Goal: Information Seeking & Learning: Check status

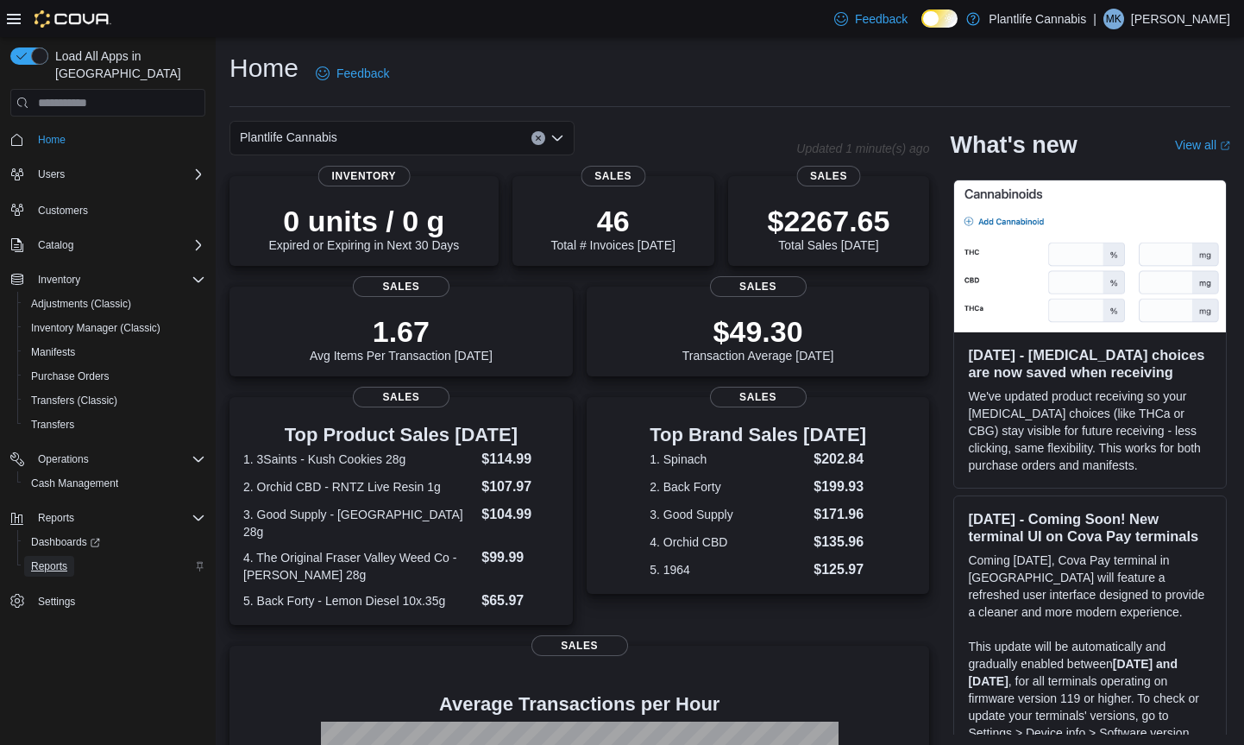
click at [65, 559] on span "Reports" at bounding box center [49, 566] width 36 height 14
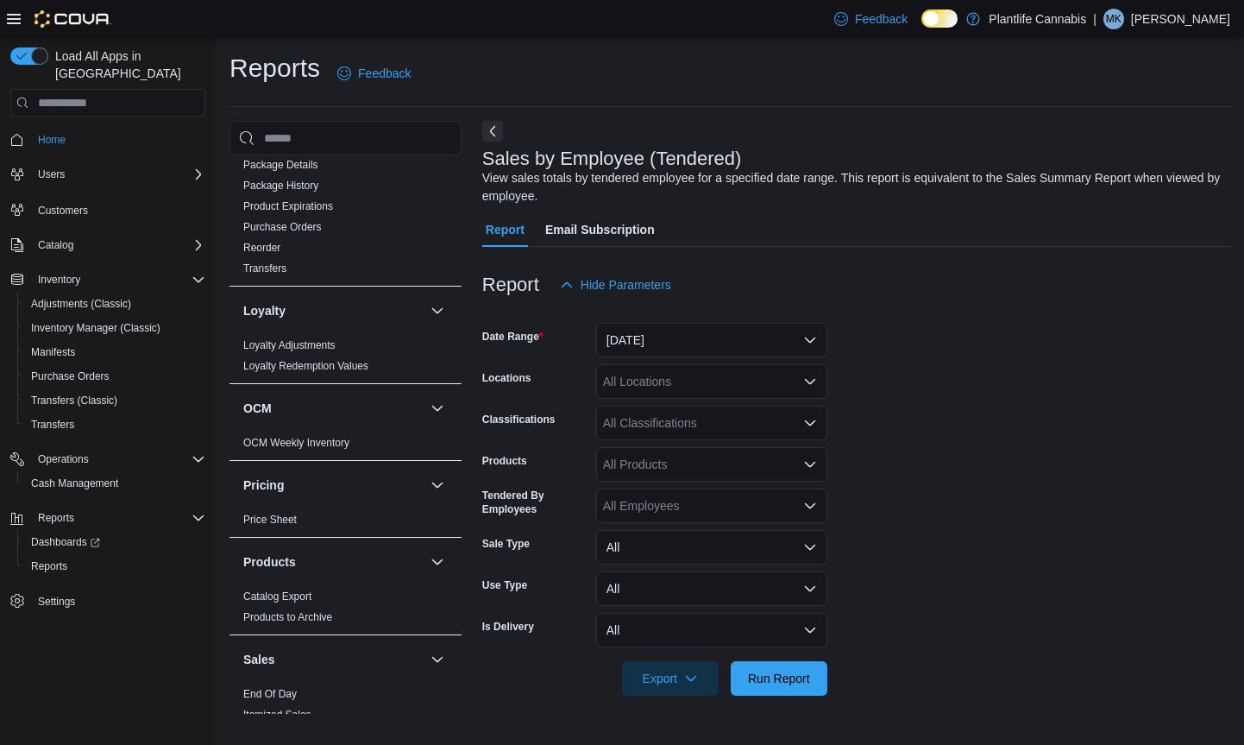
scroll to position [862, 0]
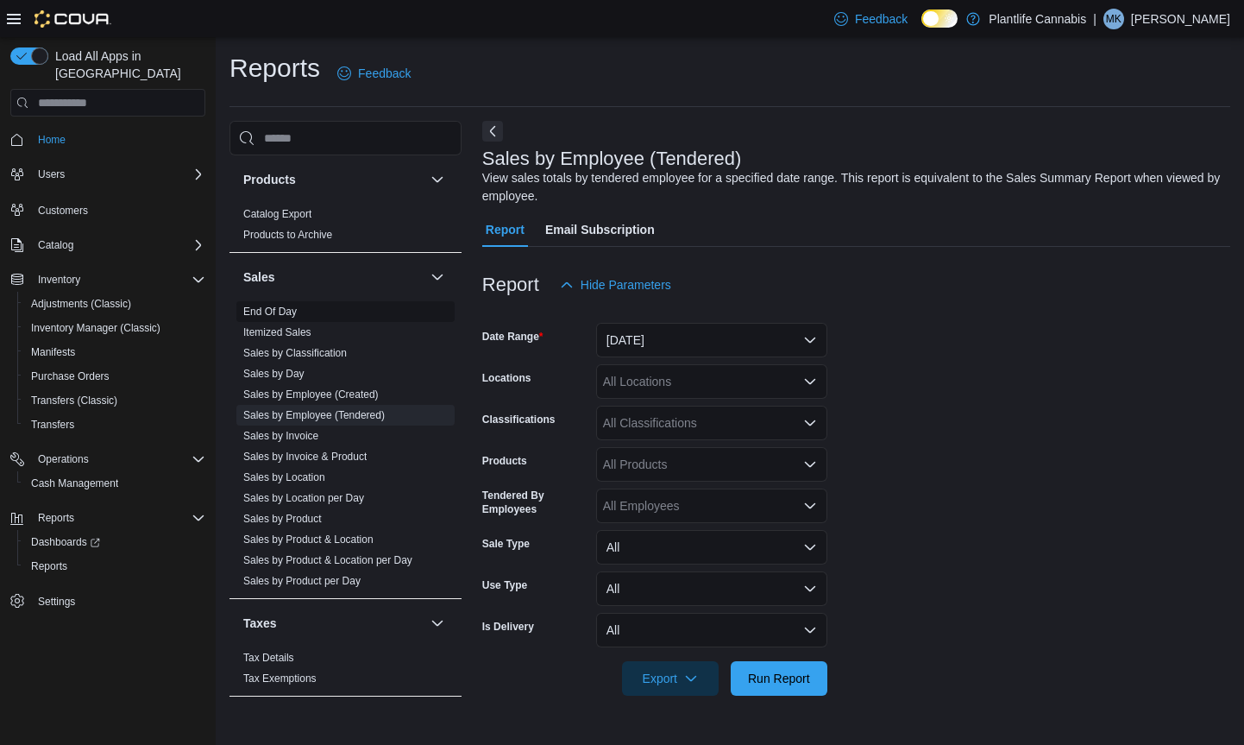
click at [289, 311] on link "End Of Day" at bounding box center [269, 311] width 53 height 12
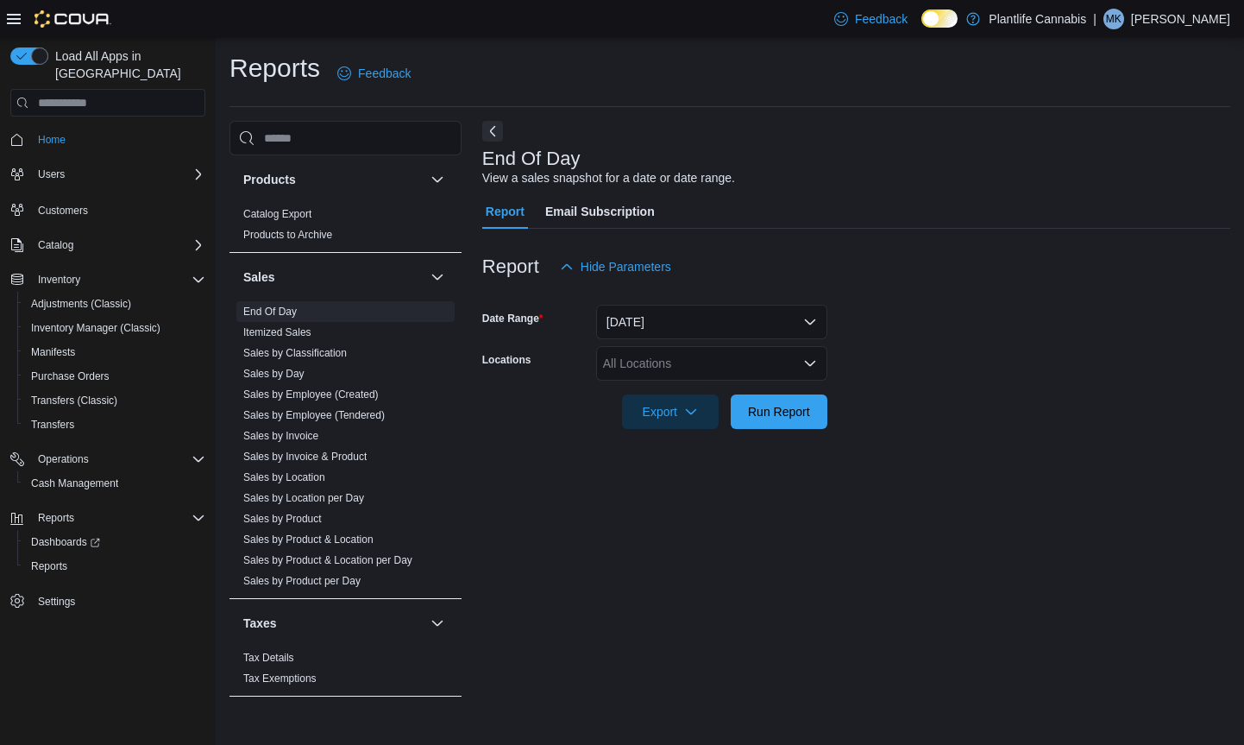
click at [646, 367] on div "All Locations" at bounding box center [711, 363] width 231 height 35
type input "***"
click at [648, 397] on span "Leduc" at bounding box center [691, 392] width 99 height 17
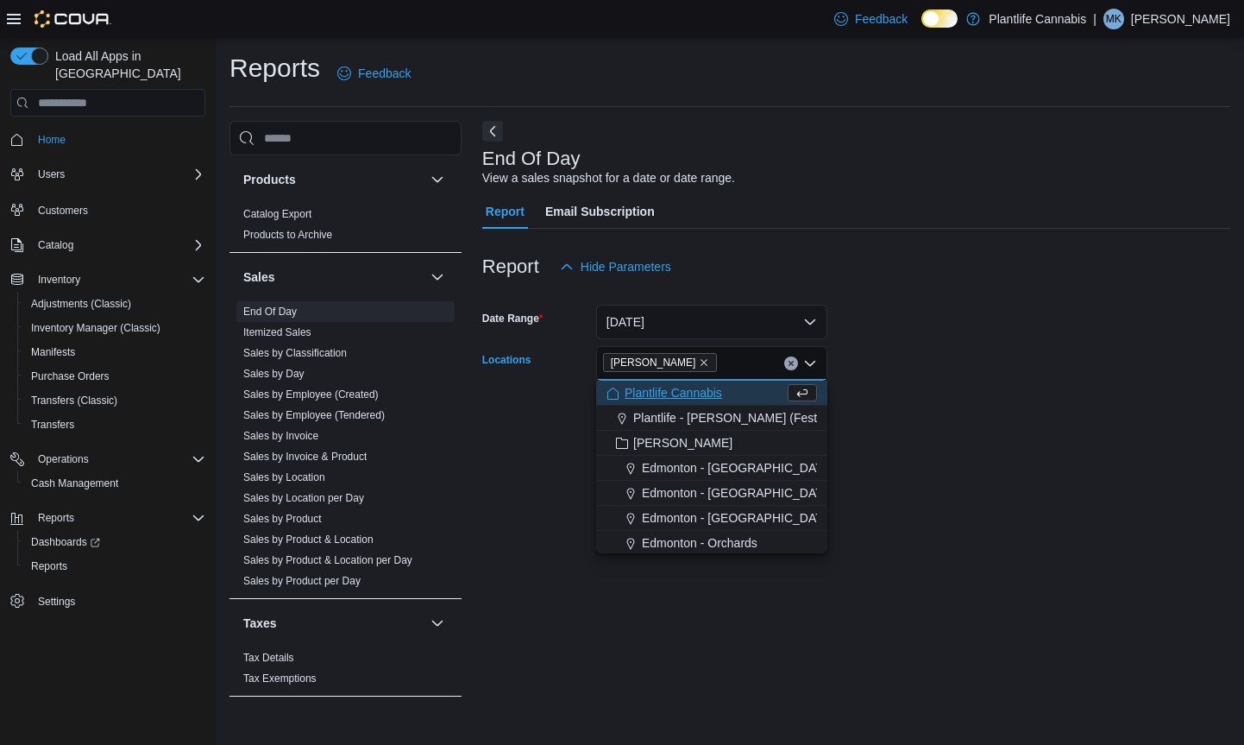
click at [940, 413] on form "Date Range Today Locations Leduc Combo box. Selected. Leduc. Press Backspace to…" at bounding box center [856, 356] width 748 height 145
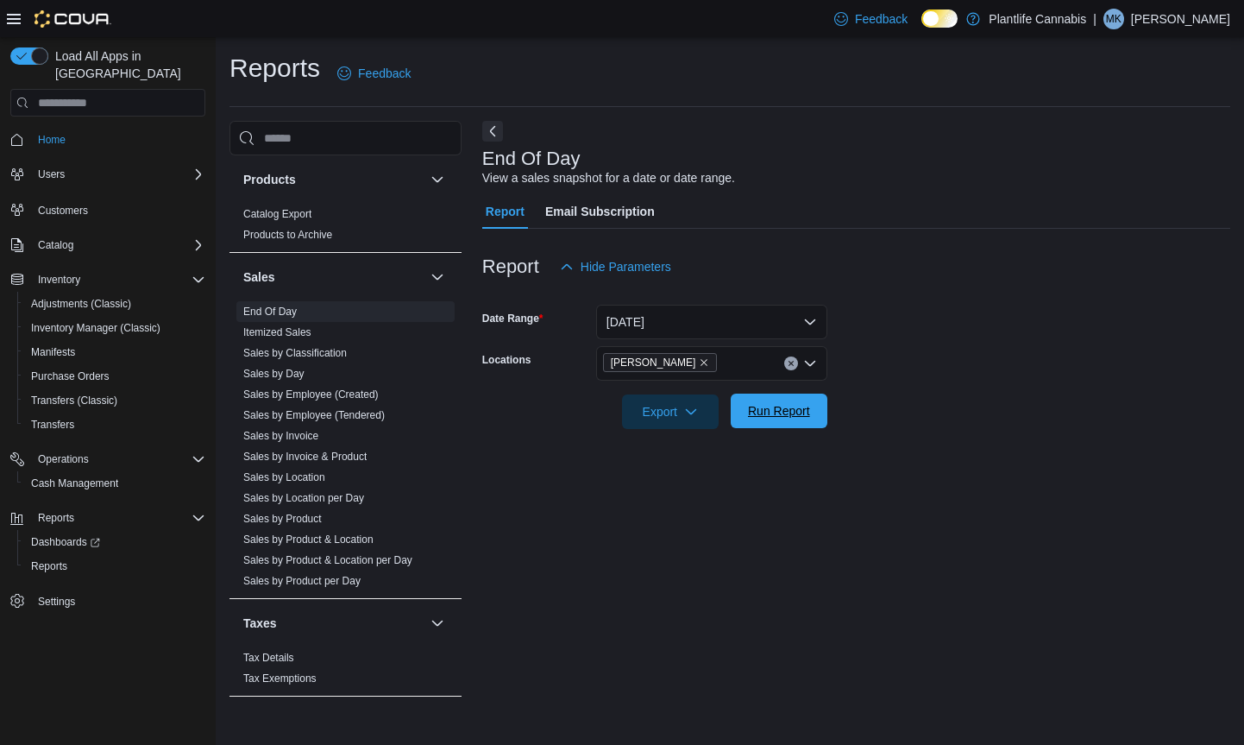
click at [764, 422] on span "Run Report" at bounding box center [779, 410] width 76 height 35
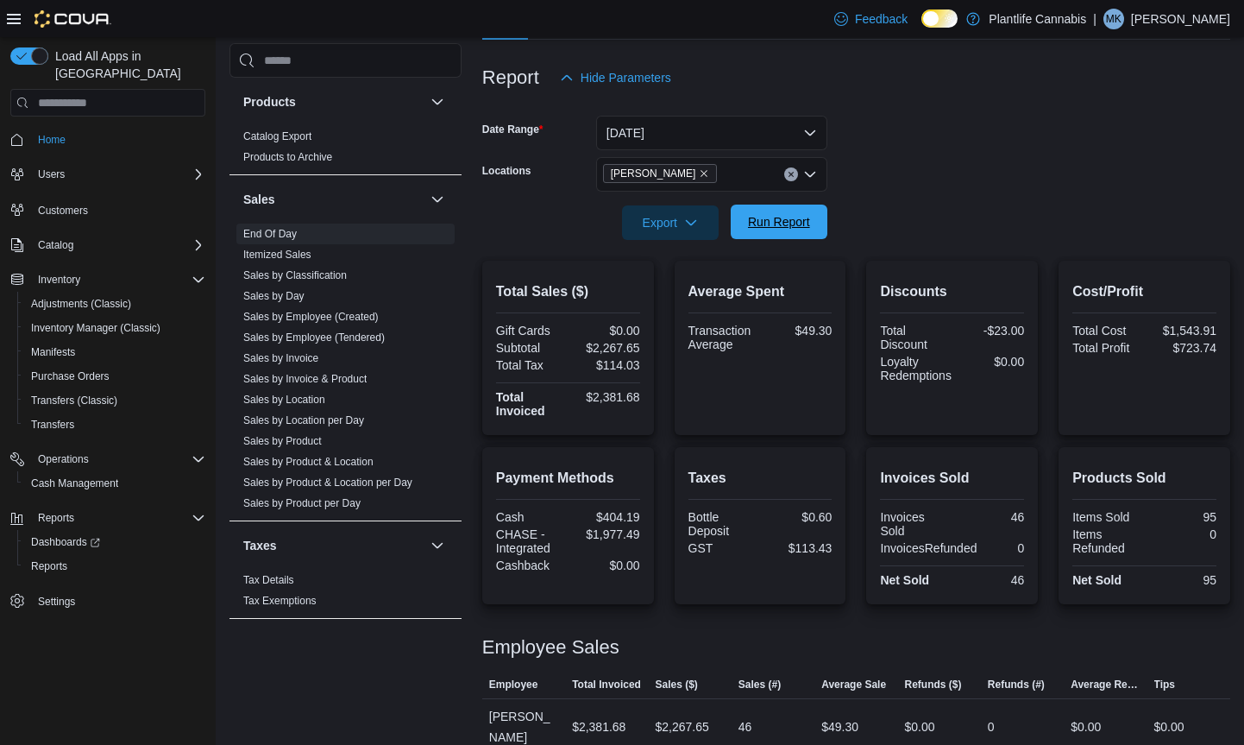
scroll to position [186, 0]
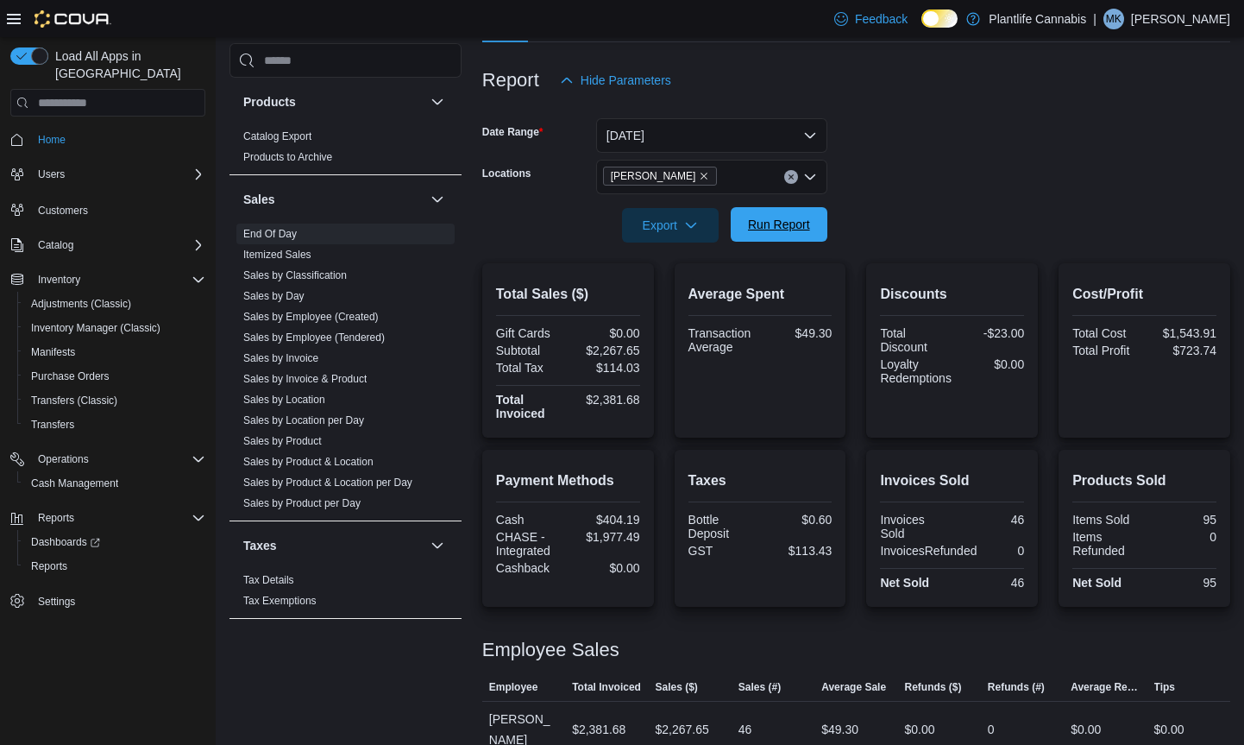
click at [796, 221] on span "Run Report" at bounding box center [779, 224] width 62 height 17
click at [361, 337] on link "Sales by Employee (Tendered)" at bounding box center [313, 337] width 141 height 12
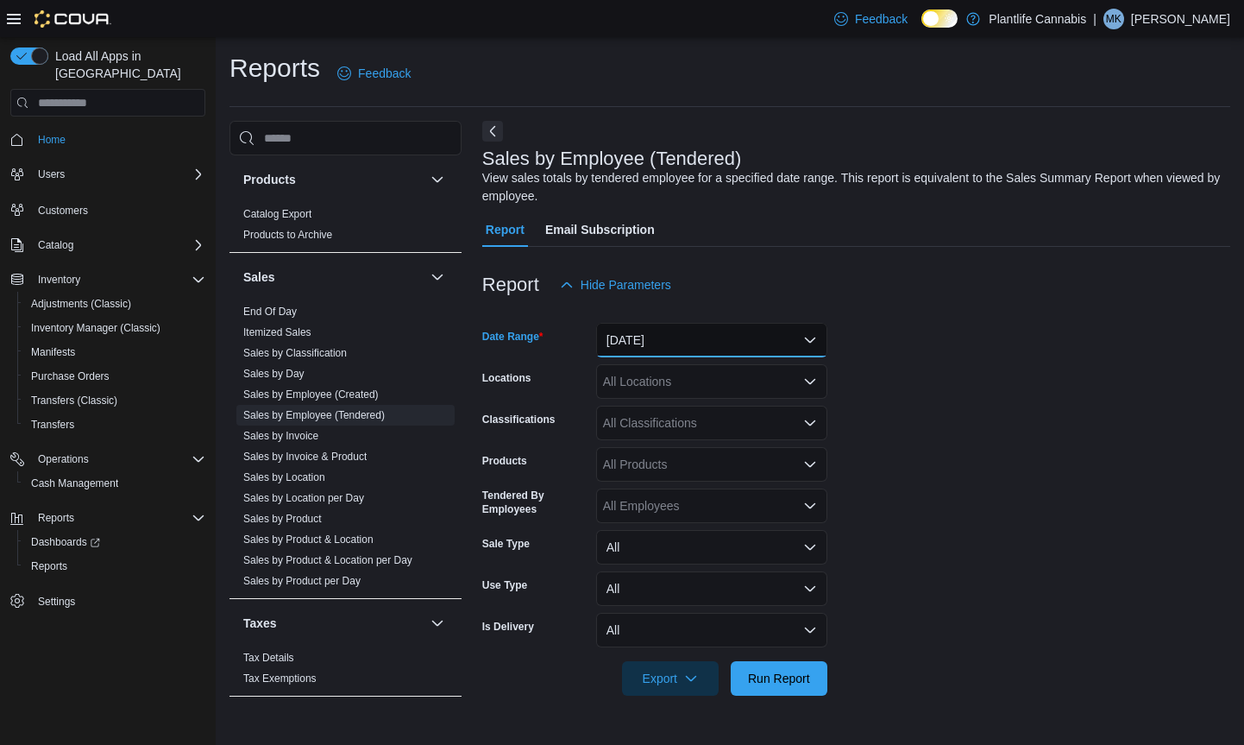
click at [814, 341] on button "Yesterday" at bounding box center [711, 340] width 231 height 35
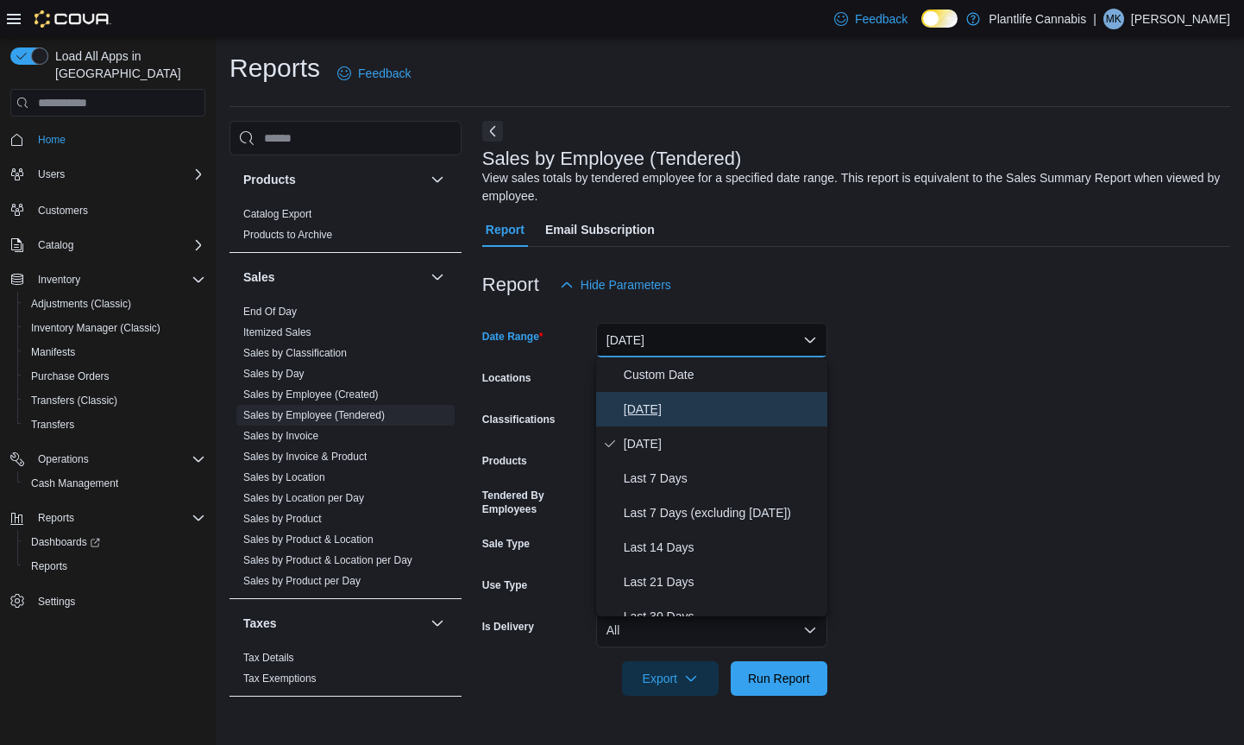
click at [638, 406] on span "Today" at bounding box center [722, 409] width 197 height 21
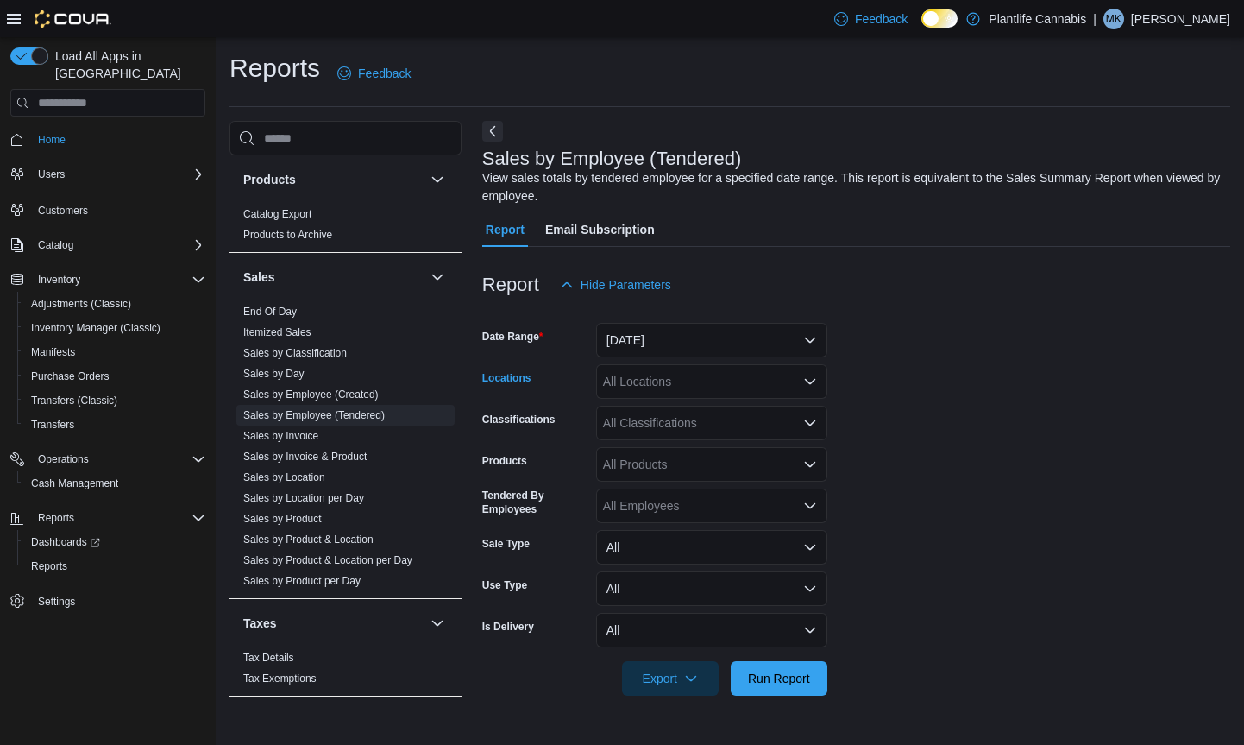
click at [809, 380] on icon "Open list of options" at bounding box center [810, 381] width 14 height 14
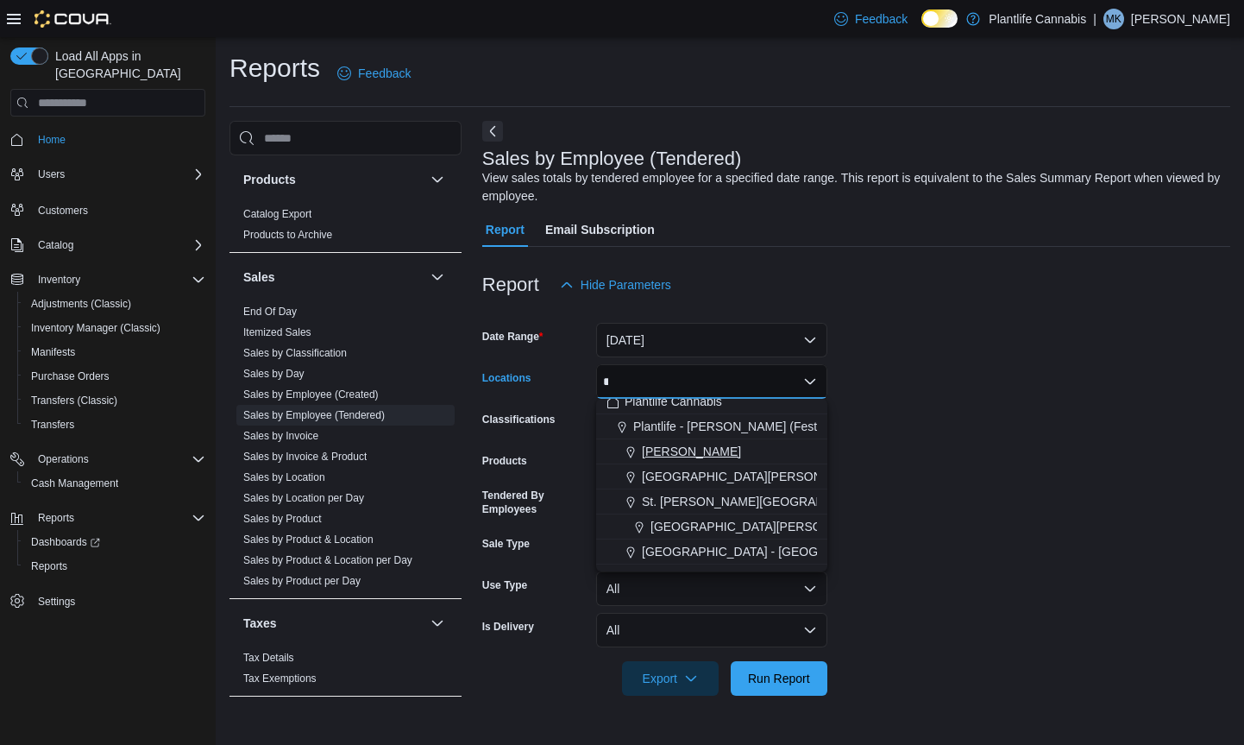
type input "*"
click at [666, 450] on div "Plantlife Cannabis Plantlife - Shepard (Festival) Leduc St. Albert - Erin Ridge…" at bounding box center [711, 485] width 231 height 173
click at [661, 447] on span "Leduc" at bounding box center [691, 450] width 99 height 17
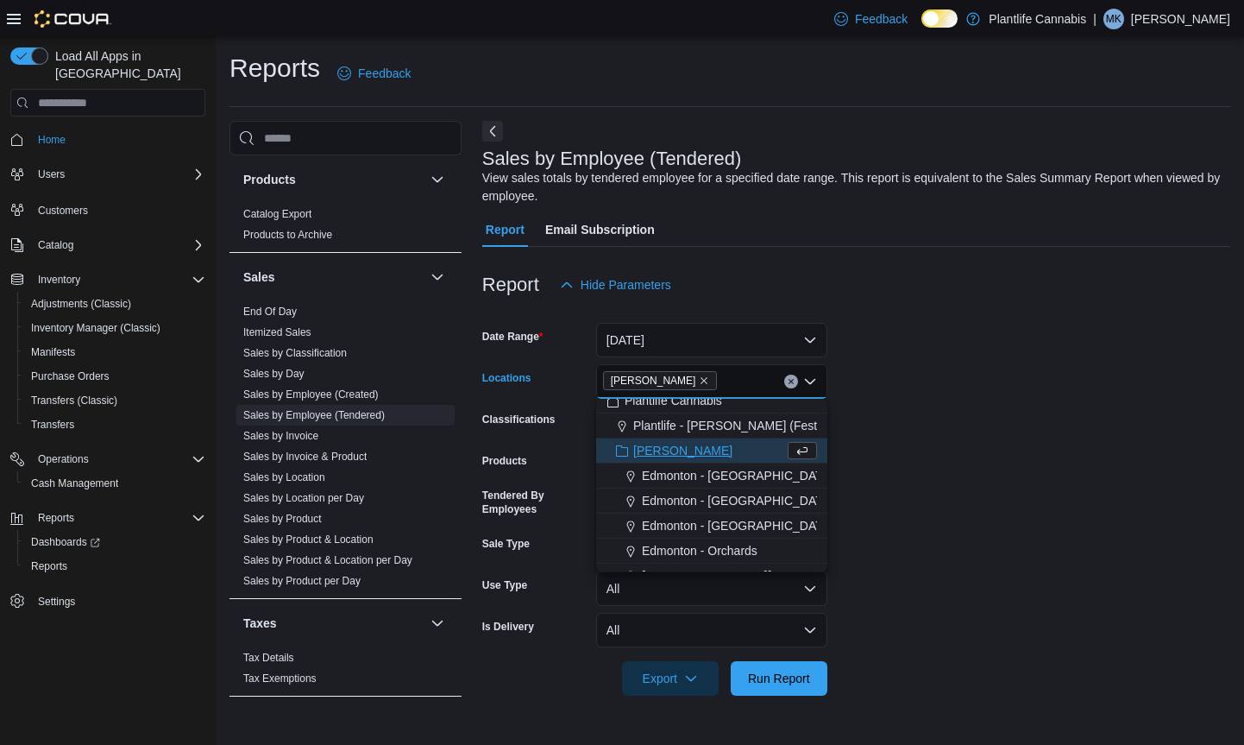
drag, startPoint x: 888, startPoint y: 437, endPoint x: 862, endPoint y: 434, distance: 26.0
click at [881, 436] on form "Date Range Today Locations Leduc Combo box. Selected. Leduc. Press Backspace to…" at bounding box center [856, 498] width 748 height 393
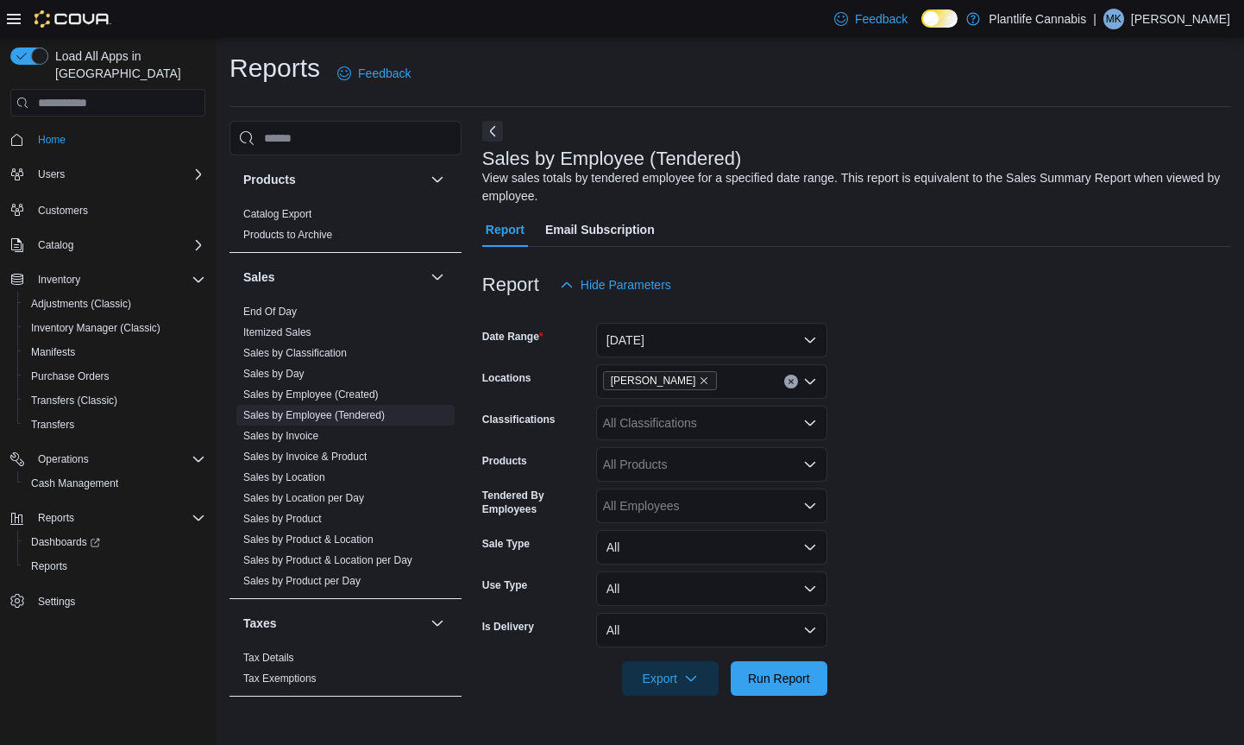
click at [813, 422] on icon "Open list of options" at bounding box center [810, 422] width 10 height 5
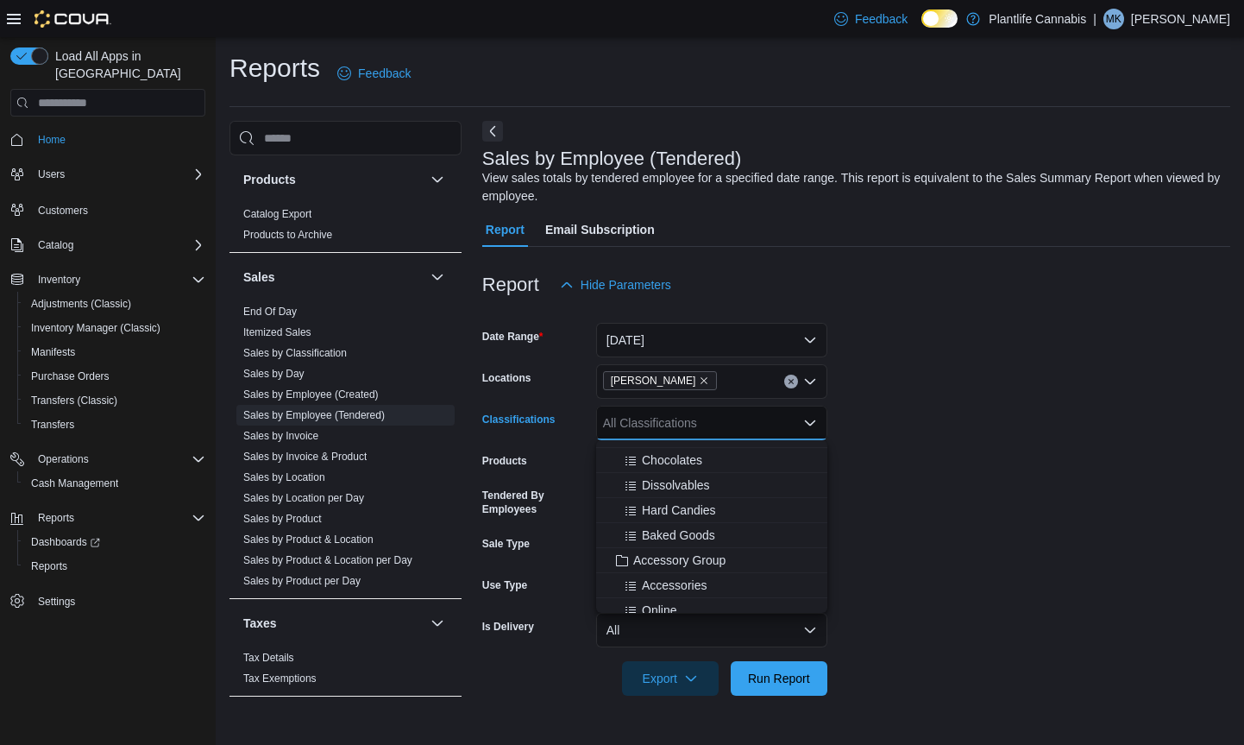
scroll to position [150, 0]
click at [707, 549] on span "Accessory Group" at bounding box center [679, 552] width 92 height 17
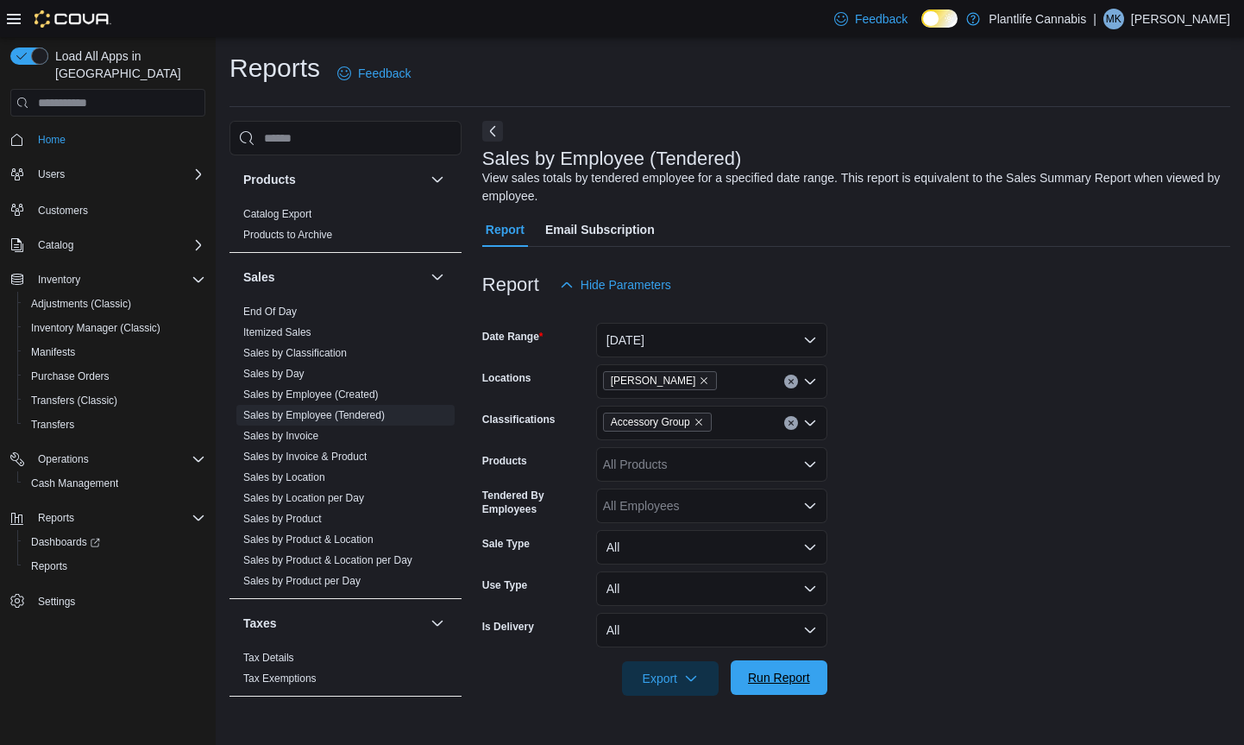
click at [785, 676] on span "Run Report" at bounding box center [779, 677] width 62 height 17
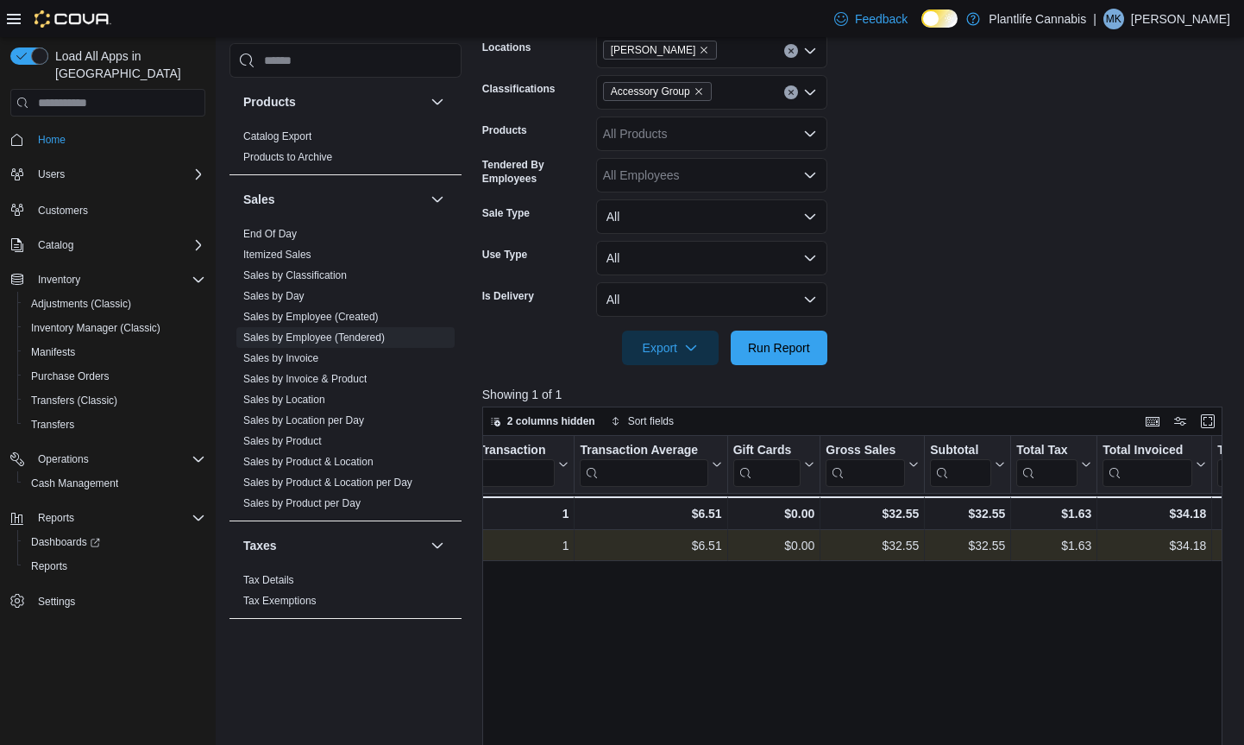
scroll to position [0, 678]
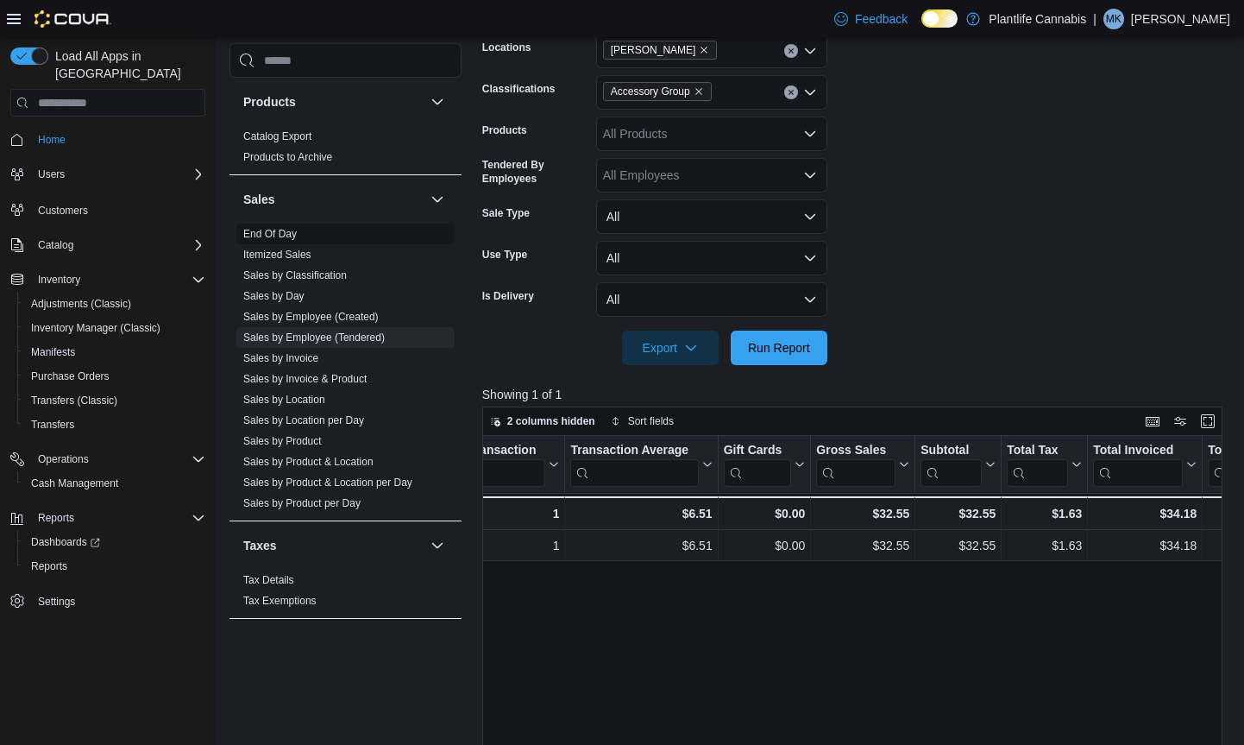
click at [272, 236] on link "End Of Day" at bounding box center [269, 234] width 53 height 12
click at [272, 163] on link "Products to Archive" at bounding box center [287, 157] width 89 height 12
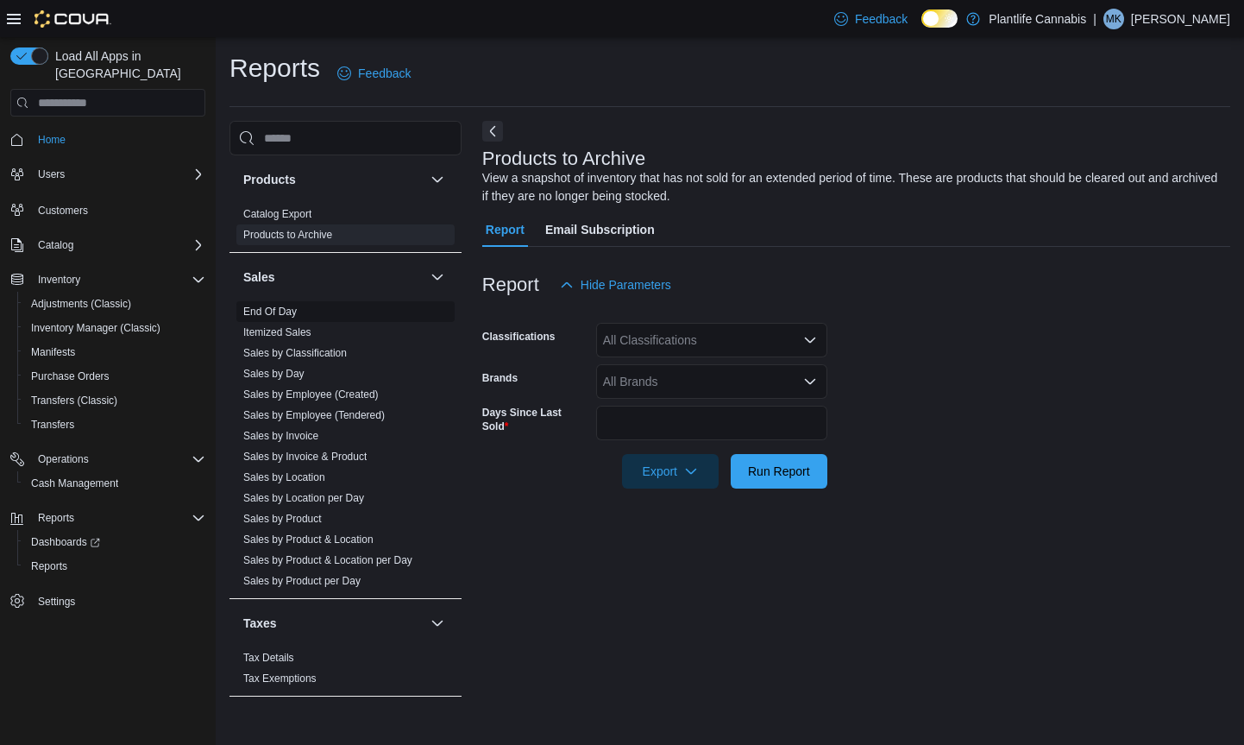
click at [280, 308] on link "End Of Day" at bounding box center [269, 311] width 53 height 12
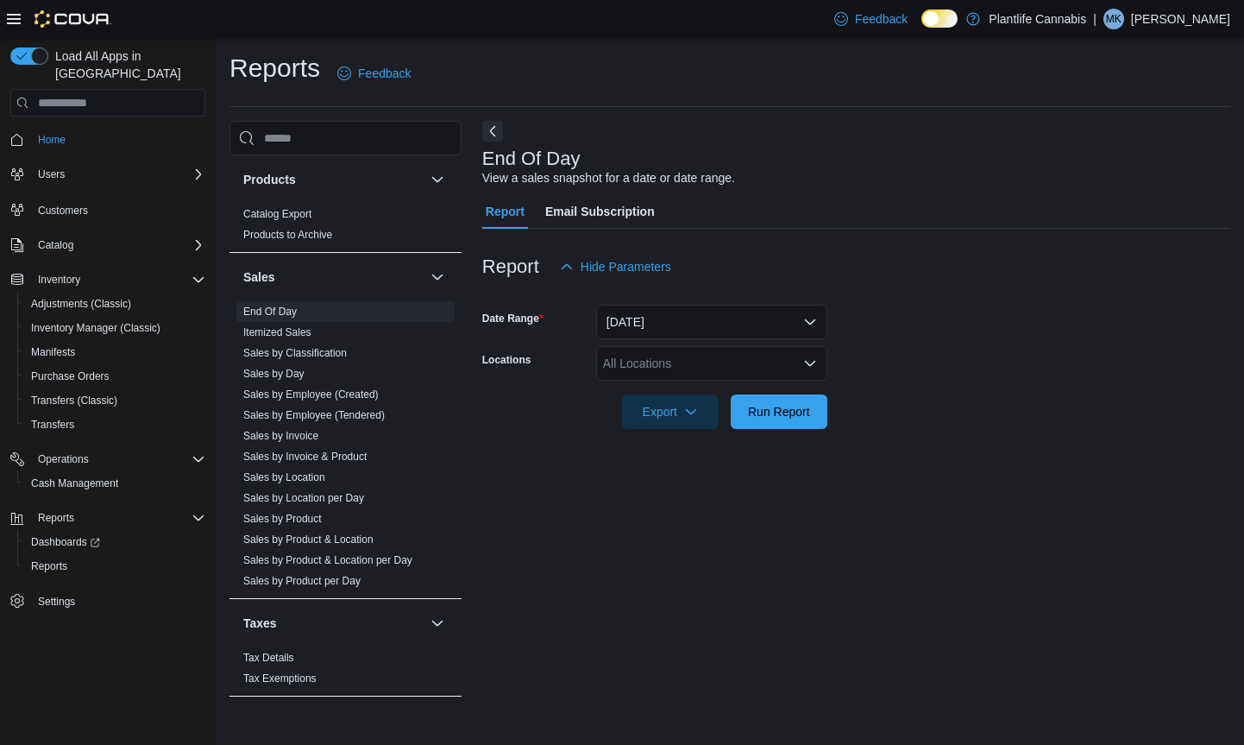
click at [810, 362] on icon "Open list of options" at bounding box center [810, 363] width 14 height 14
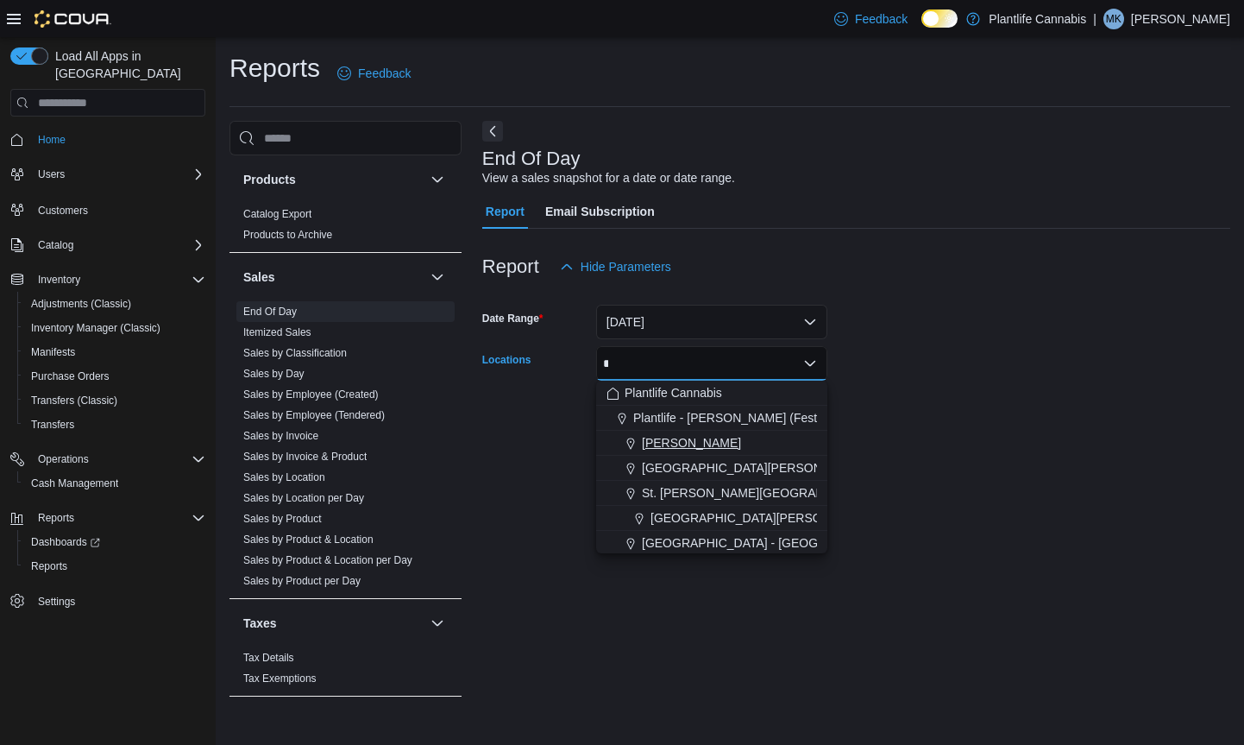
type input "*"
click at [669, 438] on span "Leduc" at bounding box center [691, 442] width 99 height 17
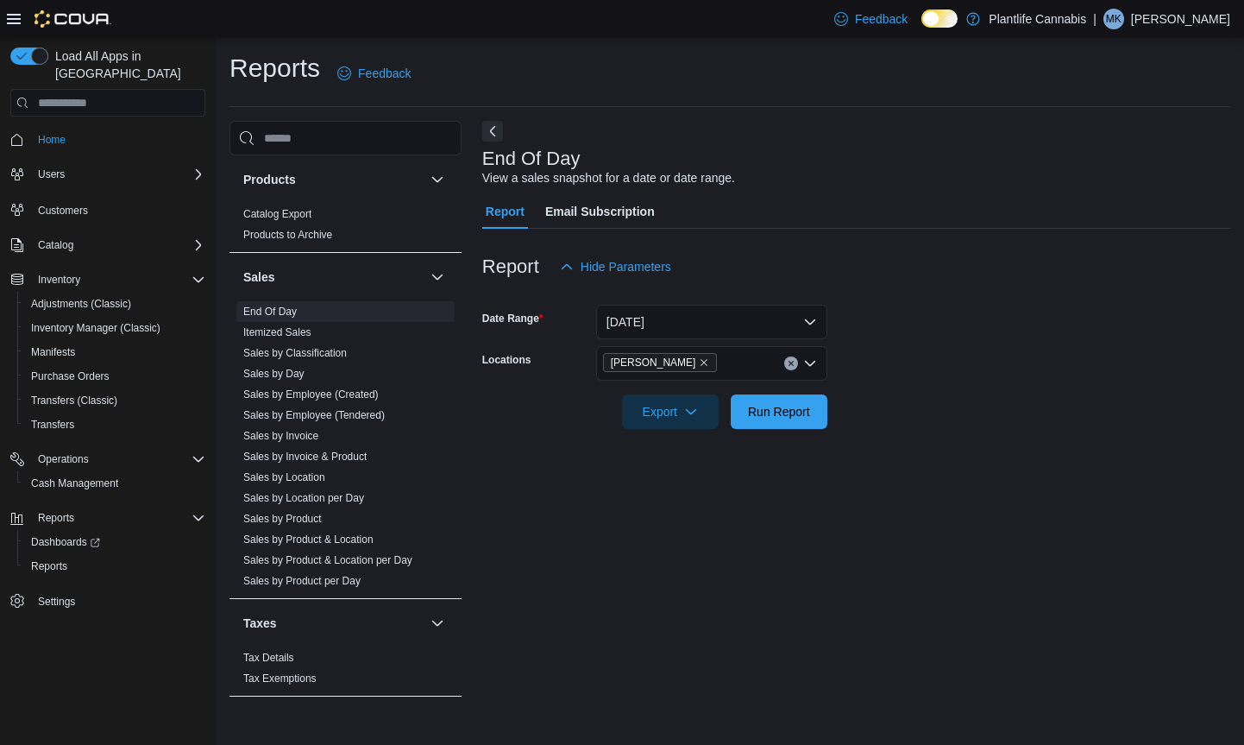
drag, startPoint x: 951, startPoint y: 419, endPoint x: 917, endPoint y: 419, distance: 33.6
click at [945, 420] on form "Date Range Today Locations Leduc Export Run Report" at bounding box center [856, 356] width 748 height 145
click at [775, 407] on span "Run Report" at bounding box center [779, 410] width 62 height 17
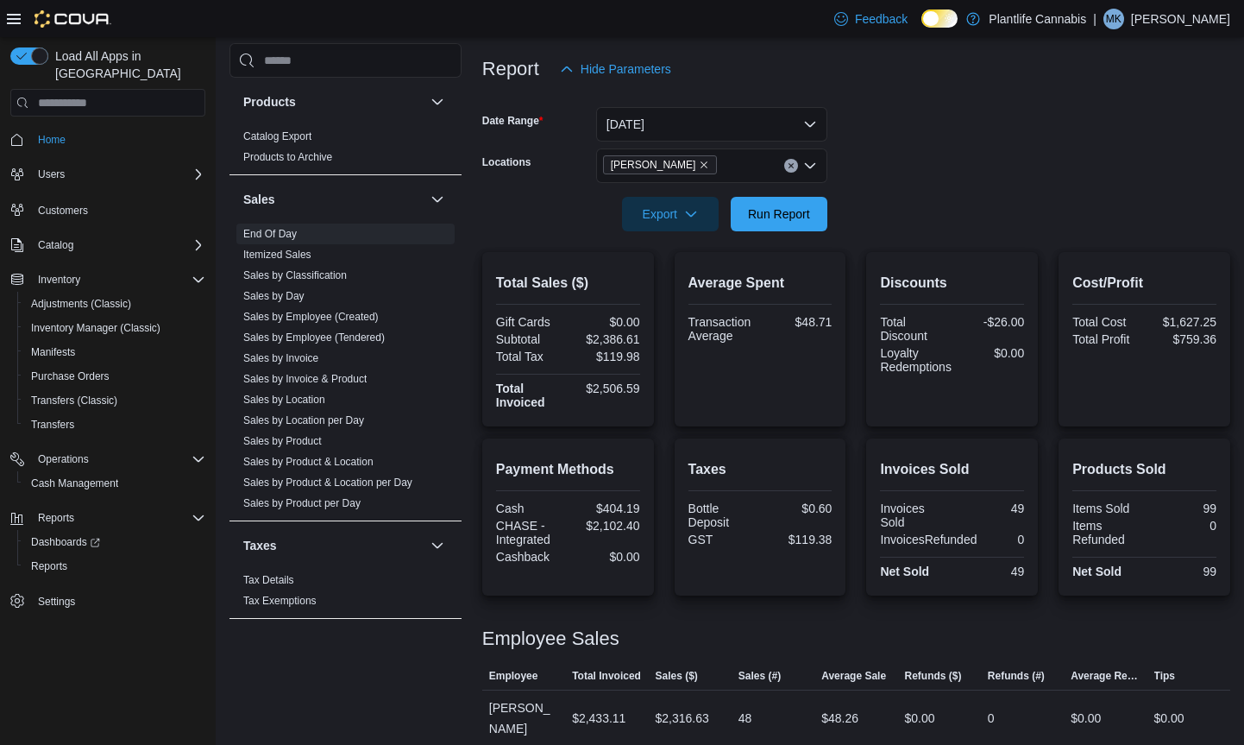
scroll to position [228, 0]
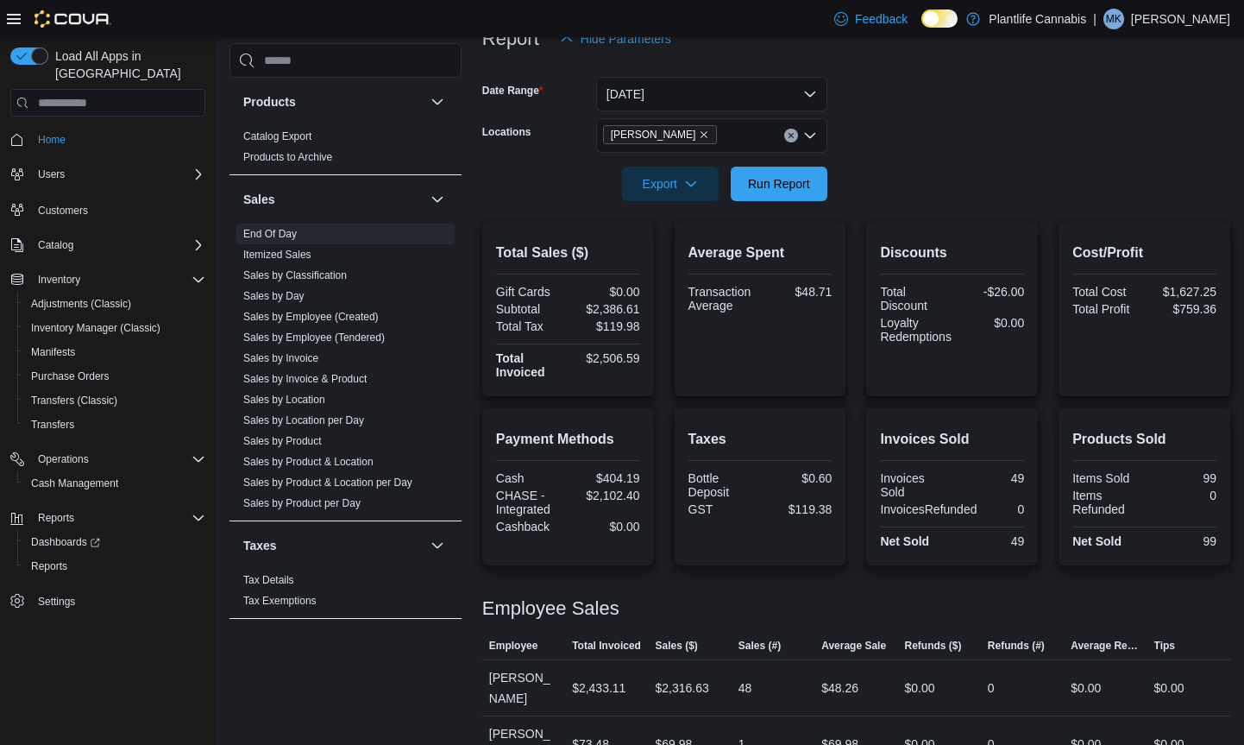
click at [874, 426] on div "Invoices Sold Invoices Sold 49 InvoicesRefunded 0 Net Sold 49" at bounding box center [952, 486] width 172 height 157
